Goal: Information Seeking & Learning: Compare options

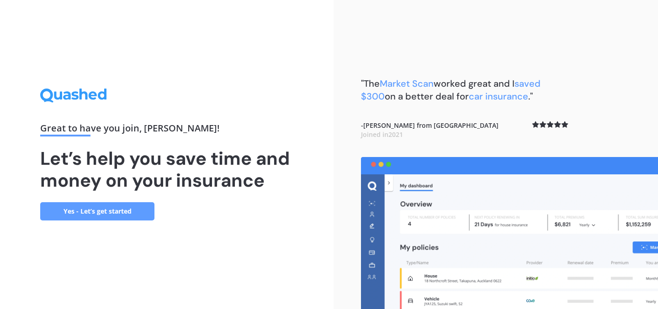
click at [122, 207] on link "Yes - Let’s get started" at bounding box center [97, 211] width 114 height 18
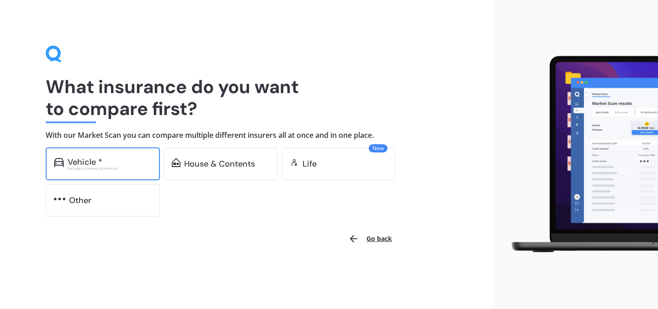
click at [117, 159] on div "Vehicle *" at bounding box center [110, 162] width 84 height 9
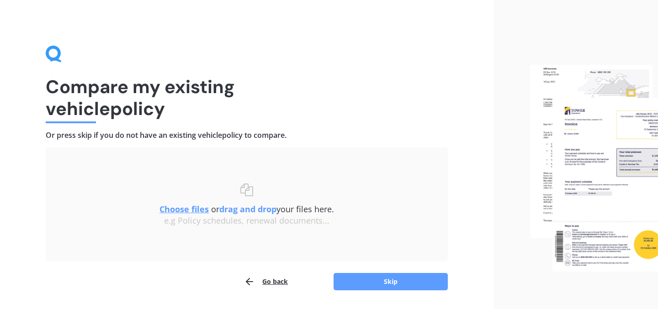
scroll to position [27, 0]
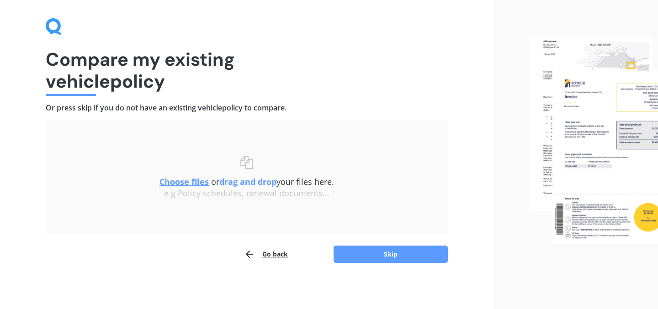
click at [188, 179] on u "Choose files" at bounding box center [184, 181] width 49 height 11
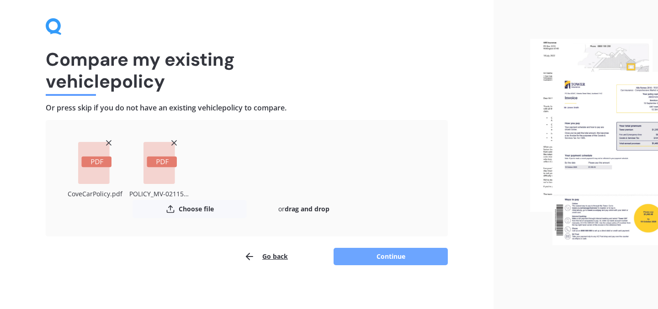
click at [413, 251] on button "Continue" at bounding box center [391, 256] width 114 height 17
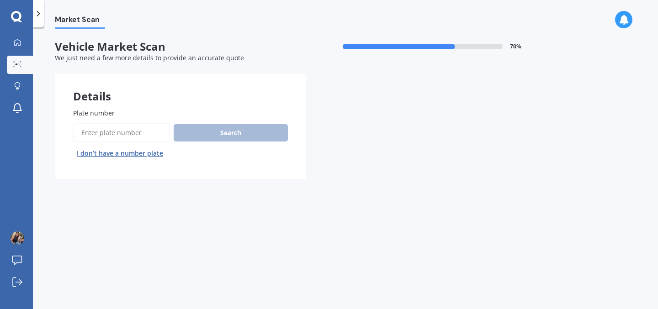
click at [134, 132] on input "Plate number" at bounding box center [121, 132] width 97 height 19
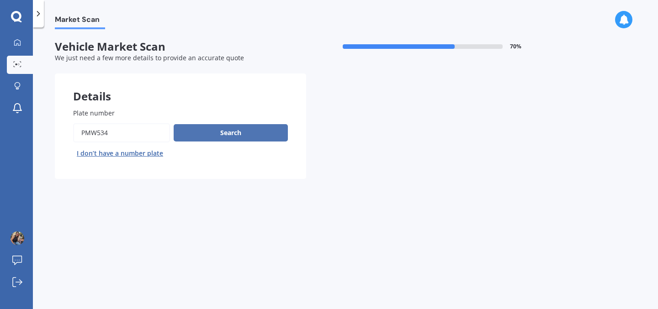
type input "PMW534"
click at [187, 138] on button "Search" at bounding box center [231, 132] width 114 height 17
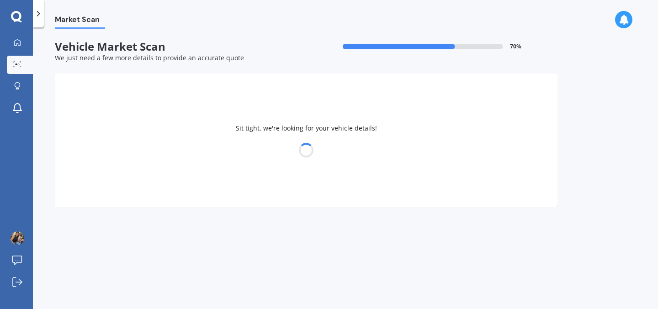
select select "NISSAN"
select select "X-TRAIL"
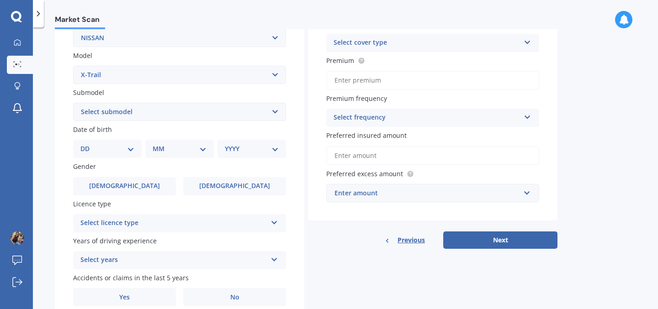
scroll to position [190, 0]
click at [133, 147] on select "DD 01 02 03 04 05 06 07 08 09 10 11 12 13 14 15 16 17 18 19 20 21 22 23 24 25 2…" at bounding box center [107, 148] width 54 height 10
select select "31"
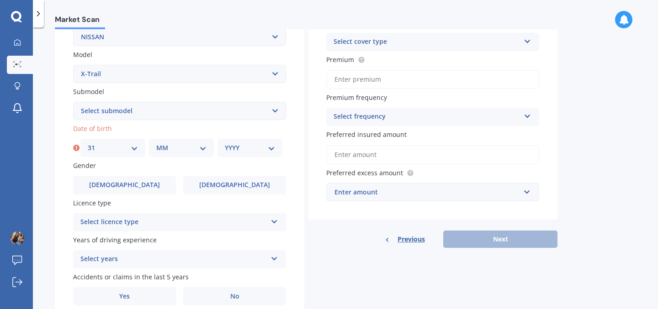
click at [187, 149] on select "MM 01 02 03 04 05 06 07 08 09 10 11 12" at bounding box center [181, 148] width 50 height 10
select select "01"
click at [238, 148] on select "YYYY 2025 2024 2023 2022 2021 2020 2019 2018 2017 2016 2015 2014 2013 2012 2011…" at bounding box center [250, 148] width 50 height 10
select select "1997"
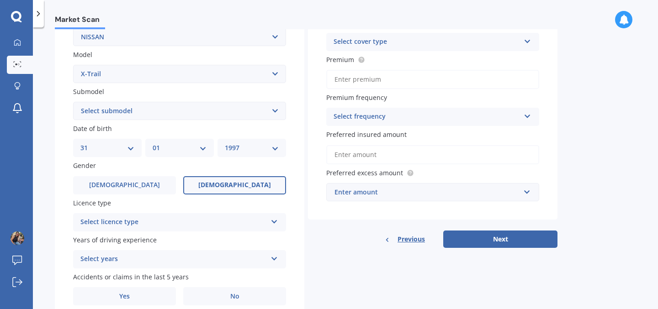
click at [211, 186] on label "[DEMOGRAPHIC_DATA]" at bounding box center [234, 185] width 103 height 18
click at [0, 0] on input "[DEMOGRAPHIC_DATA]" at bounding box center [0, 0] width 0 height 0
click at [258, 220] on div "Select licence type" at bounding box center [173, 222] width 186 height 11
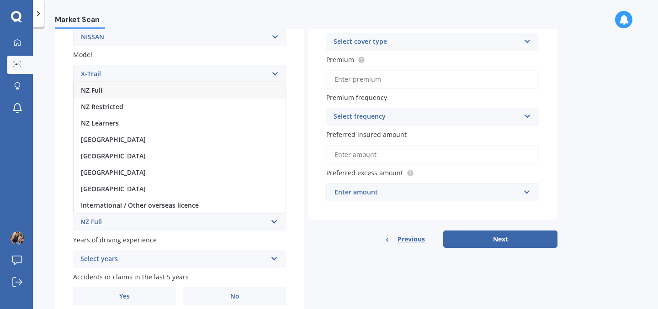
click at [129, 94] on div "NZ Full" at bounding box center [180, 90] width 212 height 16
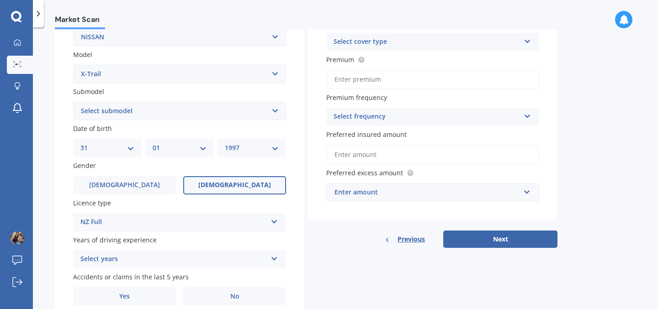
click at [204, 261] on div "Select years" at bounding box center [173, 259] width 186 height 11
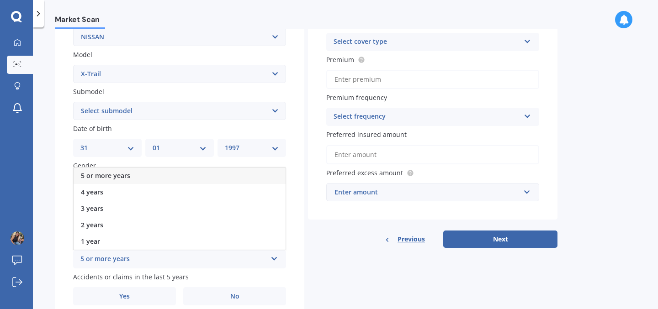
click at [173, 171] on div "5 or more years" at bounding box center [180, 176] width 212 height 16
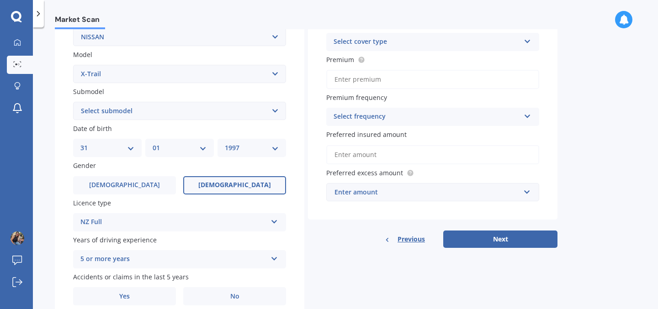
scroll to position [229, 0]
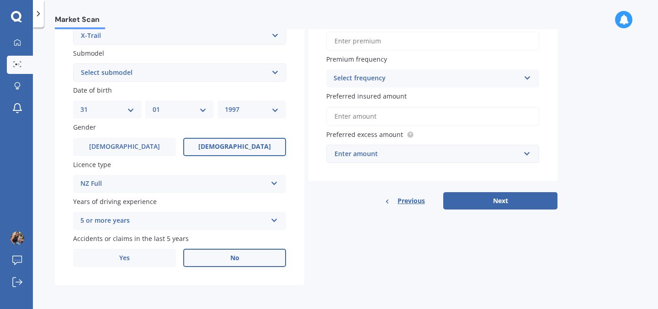
click at [234, 262] on label "No" at bounding box center [234, 258] width 103 height 18
click at [0, 0] on input "No" at bounding box center [0, 0] width 0 height 0
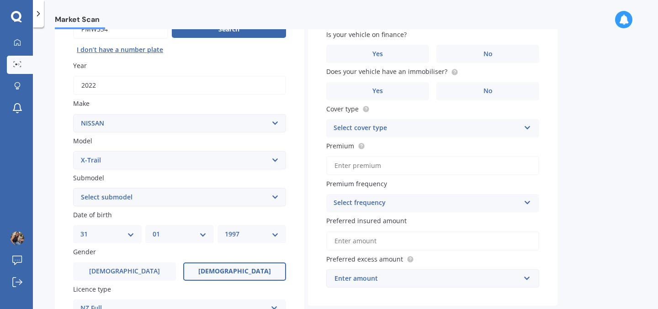
scroll to position [103, 0]
click at [500, 127] on div "Select cover type" at bounding box center [427, 128] width 186 height 11
click at [455, 146] on div "Comprehensive" at bounding box center [433, 146] width 212 height 16
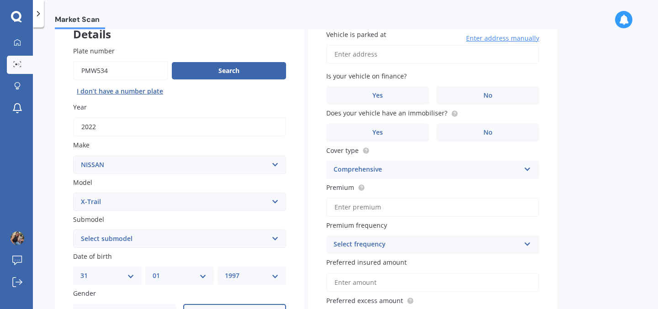
scroll to position [55, 0]
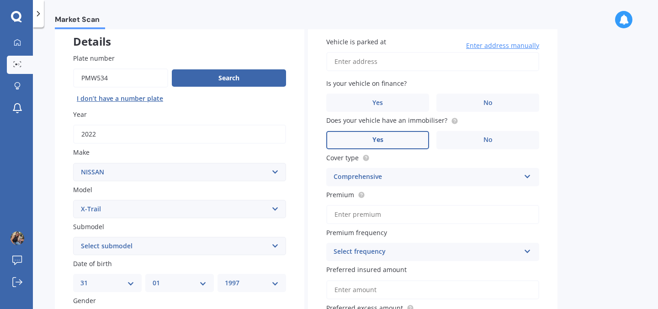
click at [423, 139] on label "Yes" at bounding box center [377, 140] width 103 height 18
click at [0, 0] on input "Yes" at bounding box center [0, 0] width 0 height 0
click at [452, 101] on label "No" at bounding box center [487, 103] width 103 height 18
click at [0, 0] on input "No" at bounding box center [0, 0] width 0 height 0
click at [435, 74] on div "Vehicle is parked at Enter address manually Is your vehicle on finance? Yes No …" at bounding box center [433, 187] width 250 height 336
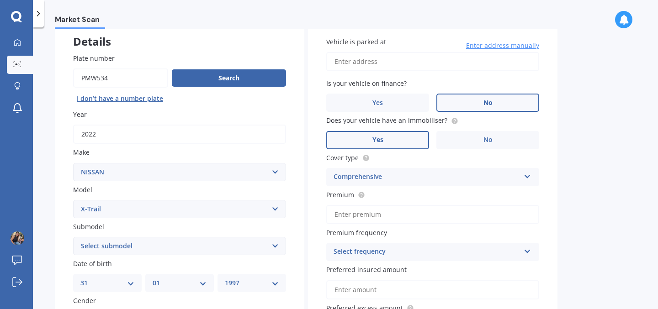
click at [434, 69] on input "Vehicle is parked at" at bounding box center [432, 61] width 213 height 19
type input "[STREET_ADDRESS]"
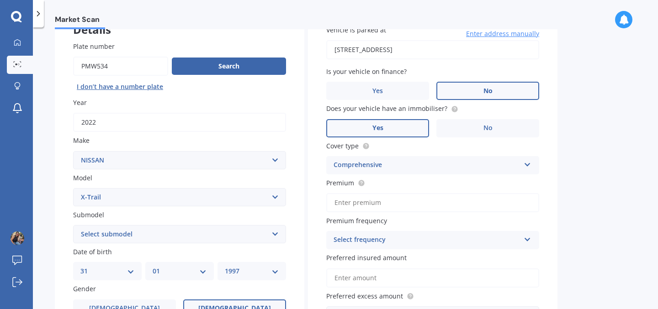
scroll to position [67, 0]
click at [393, 205] on input "Premium" at bounding box center [432, 202] width 213 height 19
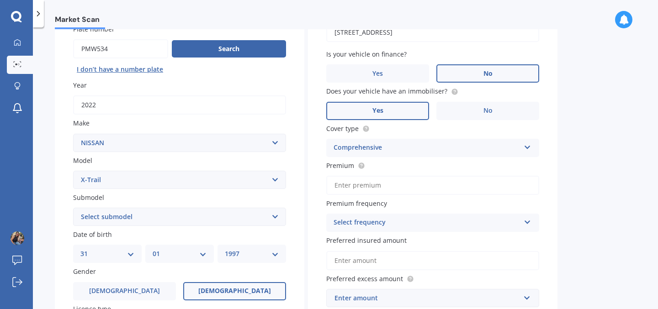
scroll to position [89, 0]
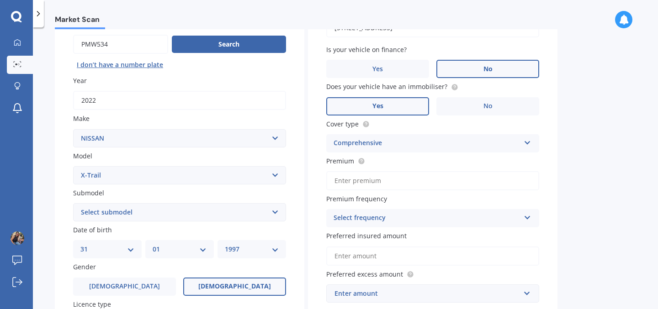
click at [399, 217] on div "Select frequency" at bounding box center [427, 218] width 186 height 11
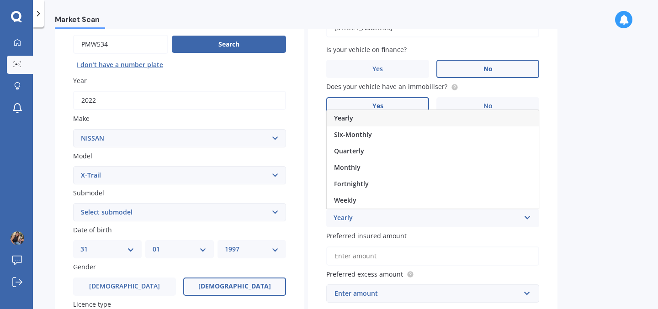
click at [387, 120] on div "Yearly" at bounding box center [433, 118] width 212 height 16
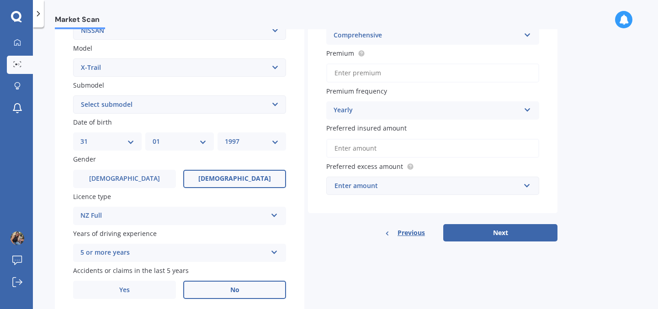
scroll to position [204, 0]
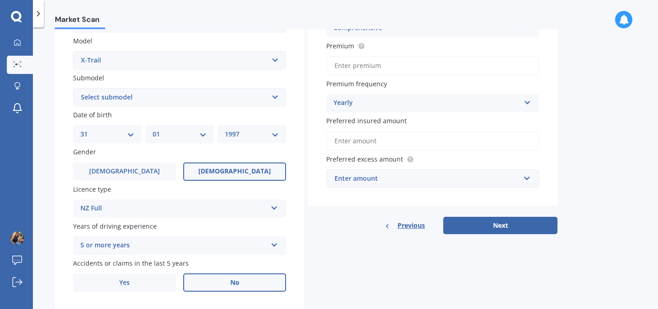
click at [245, 96] on select "Select submodel (All Other) 2000cc Hybrid 2WD non-turbo 4WD 20X Petrol ST ST 4W…" at bounding box center [179, 97] width 213 height 18
select select "ST-L 2.5P/6CVT/SW/5D"
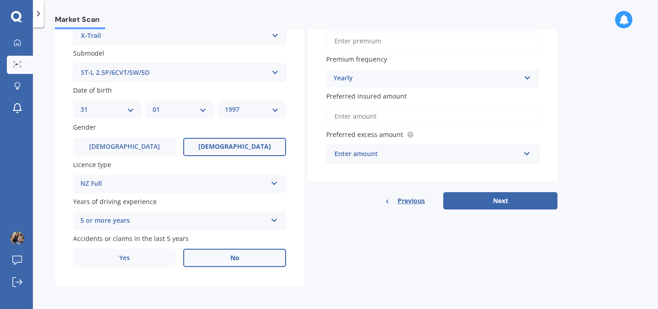
scroll to position [144, 0]
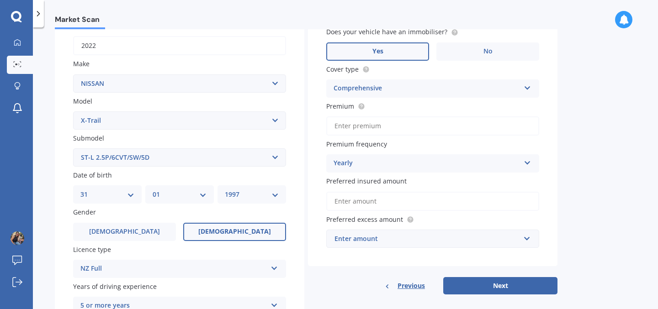
click at [365, 125] on input "Premium" at bounding box center [432, 126] width 213 height 19
type input "$1,586.90"
click at [411, 204] on input "Preferred insured amount" at bounding box center [432, 201] width 213 height 19
click at [443, 233] on input "text" at bounding box center [429, 238] width 205 height 17
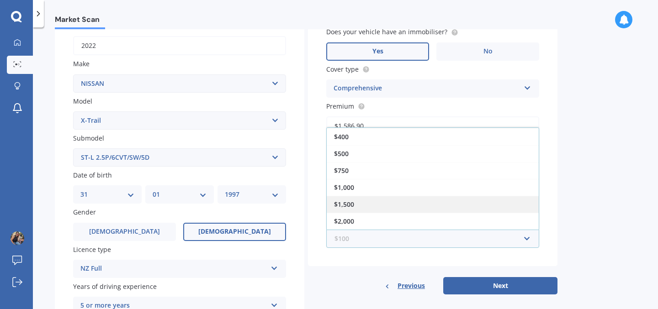
scroll to position [16, 0]
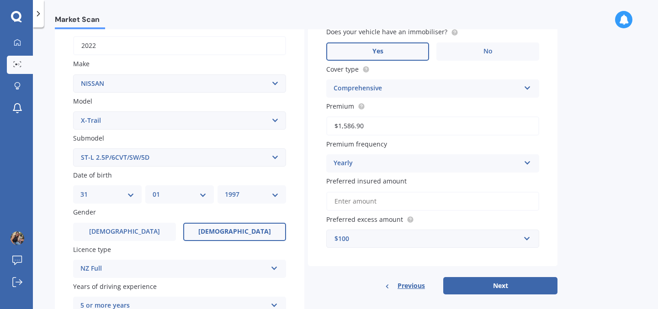
click at [586, 188] on div "Market Scan Vehicle Market Scan 70 % We just need a few more details to provide…" at bounding box center [345, 170] width 625 height 282
click at [516, 241] on div "$100" at bounding box center [428, 239] width 186 height 10
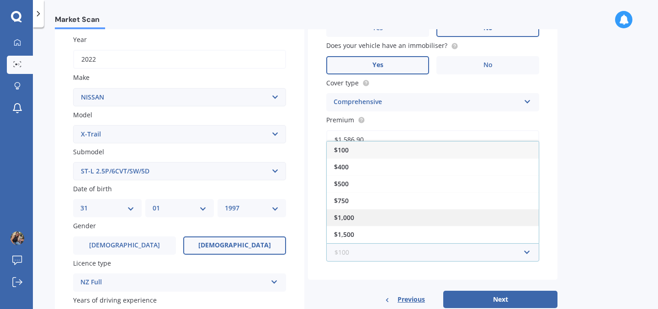
scroll to position [131, 0]
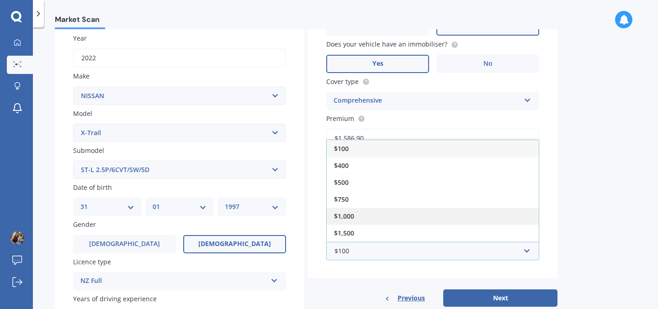
click at [394, 215] on div "$1,000" at bounding box center [433, 216] width 212 height 17
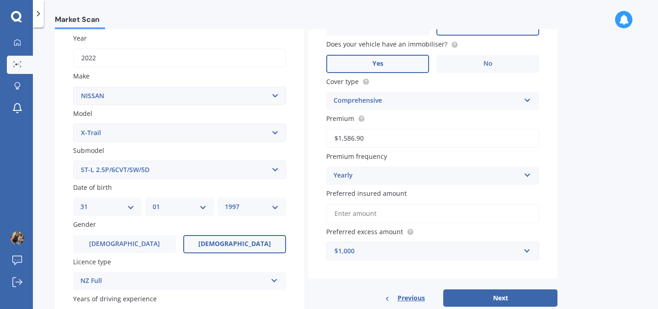
click at [357, 210] on input "Preferred insured amount" at bounding box center [432, 213] width 213 height 19
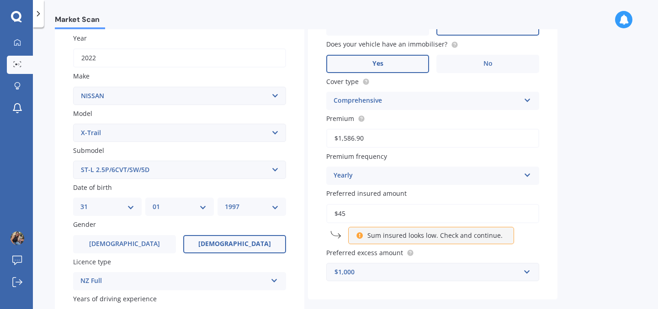
type input "$4"
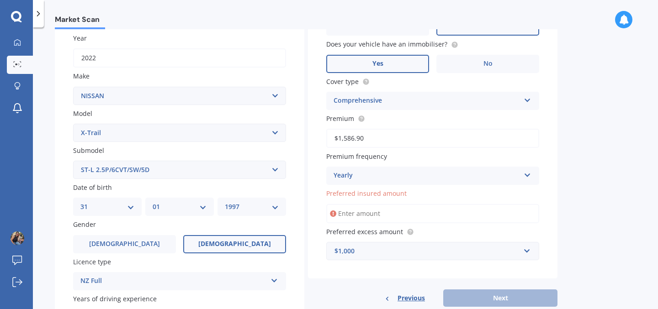
type input "$4"
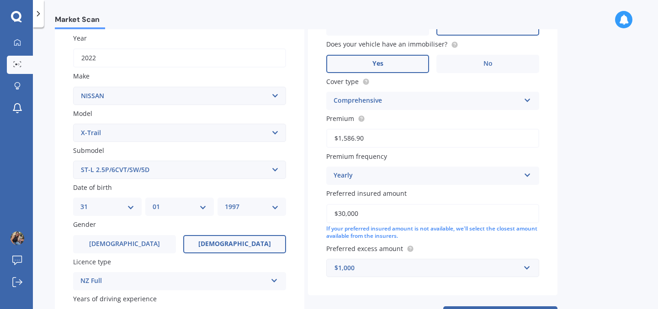
type input "$30,000"
click at [575, 215] on div "Market Scan Vehicle Market Scan 70 % We just need a few more details to provide…" at bounding box center [345, 170] width 625 height 282
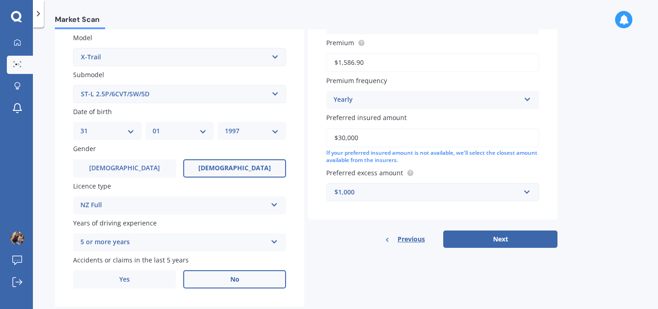
scroll to position [229, 0]
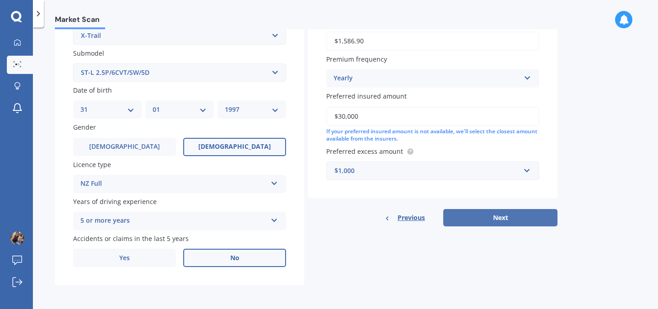
click at [532, 216] on button "Next" at bounding box center [500, 217] width 114 height 17
select select "31"
select select "01"
select select "1997"
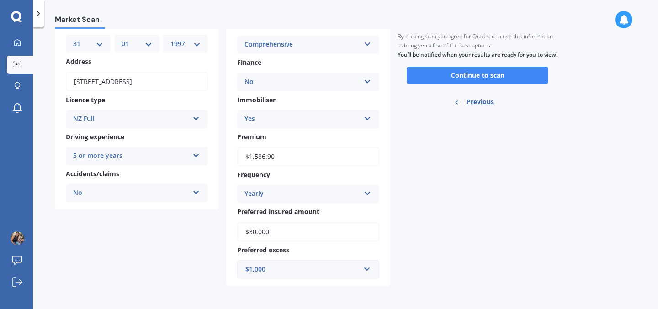
scroll to position [0, 0]
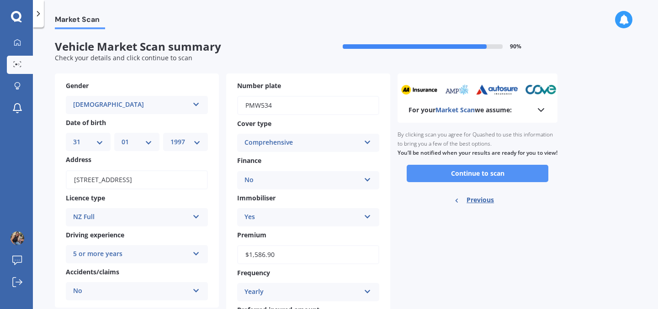
click at [458, 182] on button "Continue to scan" at bounding box center [478, 173] width 142 height 17
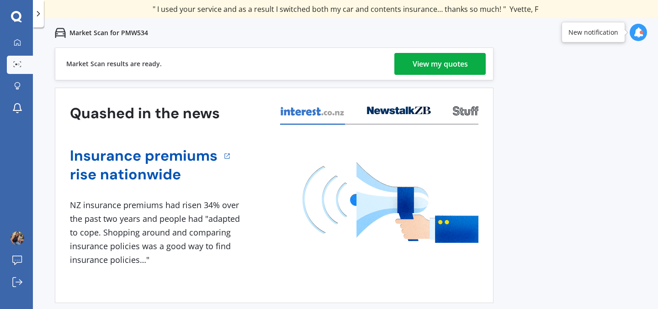
click at [425, 70] on div "View my quotes" at bounding box center [440, 64] width 55 height 22
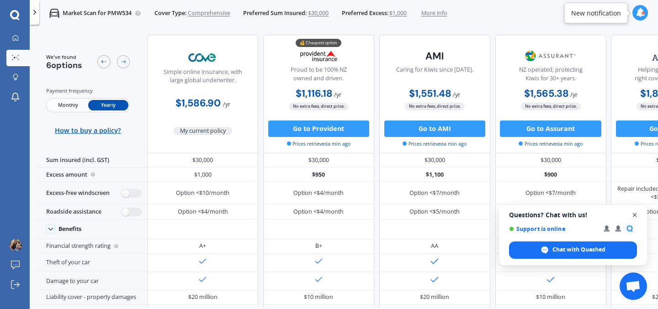
click at [635, 216] on span "Close chat" at bounding box center [634, 215] width 11 height 11
